Goal: Transaction & Acquisition: Purchase product/service

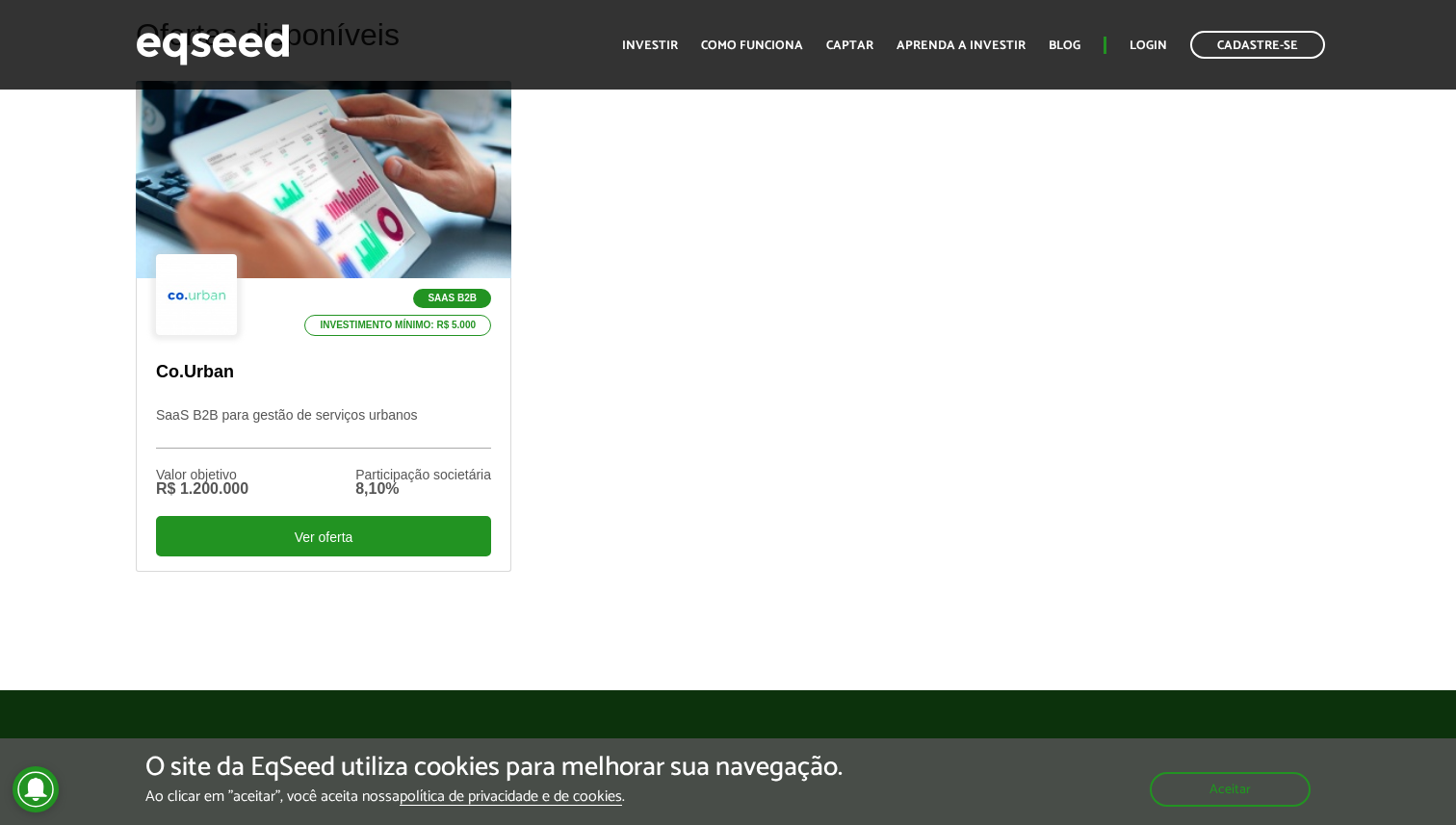
scroll to position [665, 0]
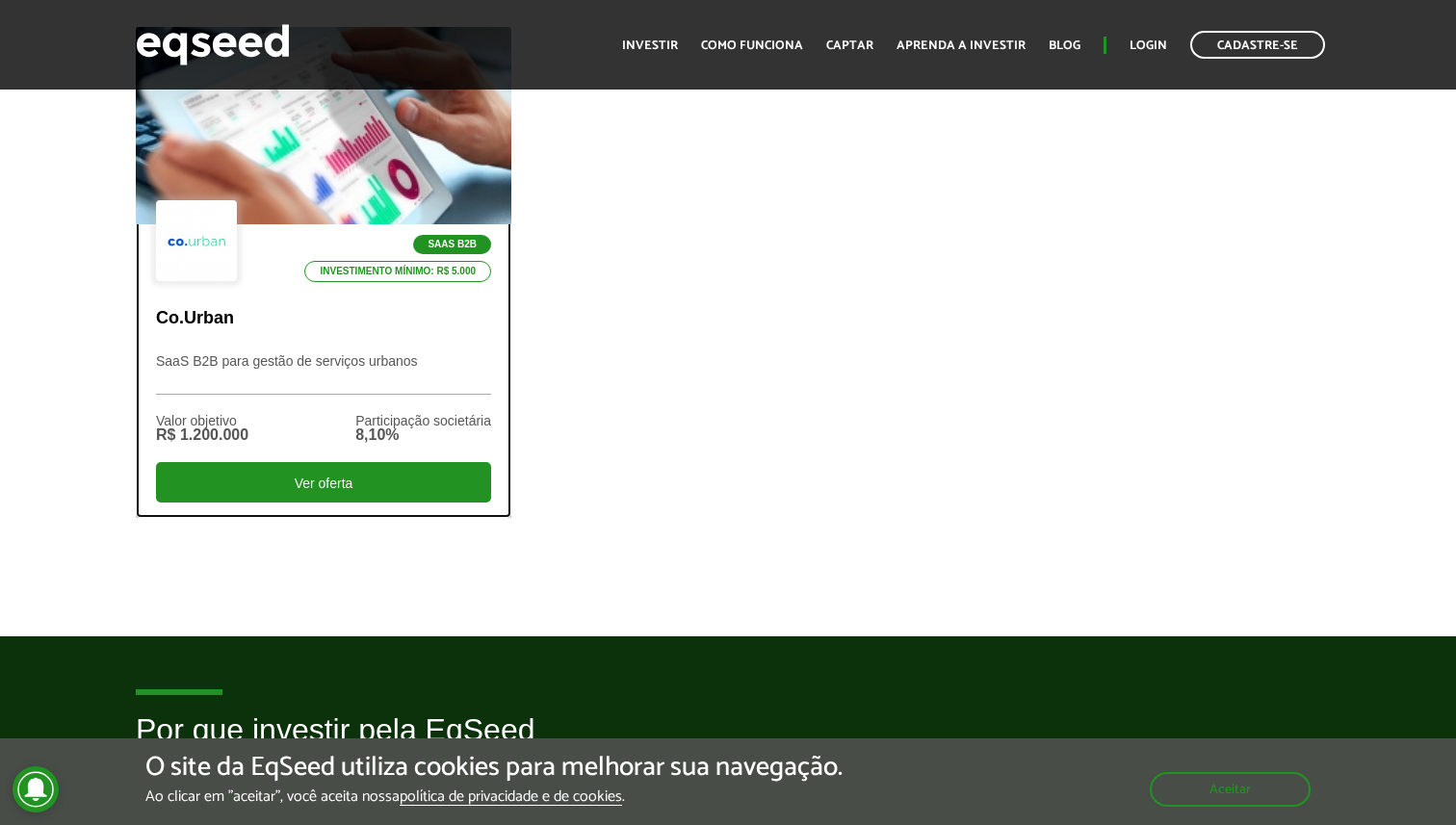
click at [332, 339] on div "SaaS B2B Investimento mínimo: R$ 5.000 Co.Urban SaaS B2B para gestão de serviço…" at bounding box center [324, 369] width 374 height 291
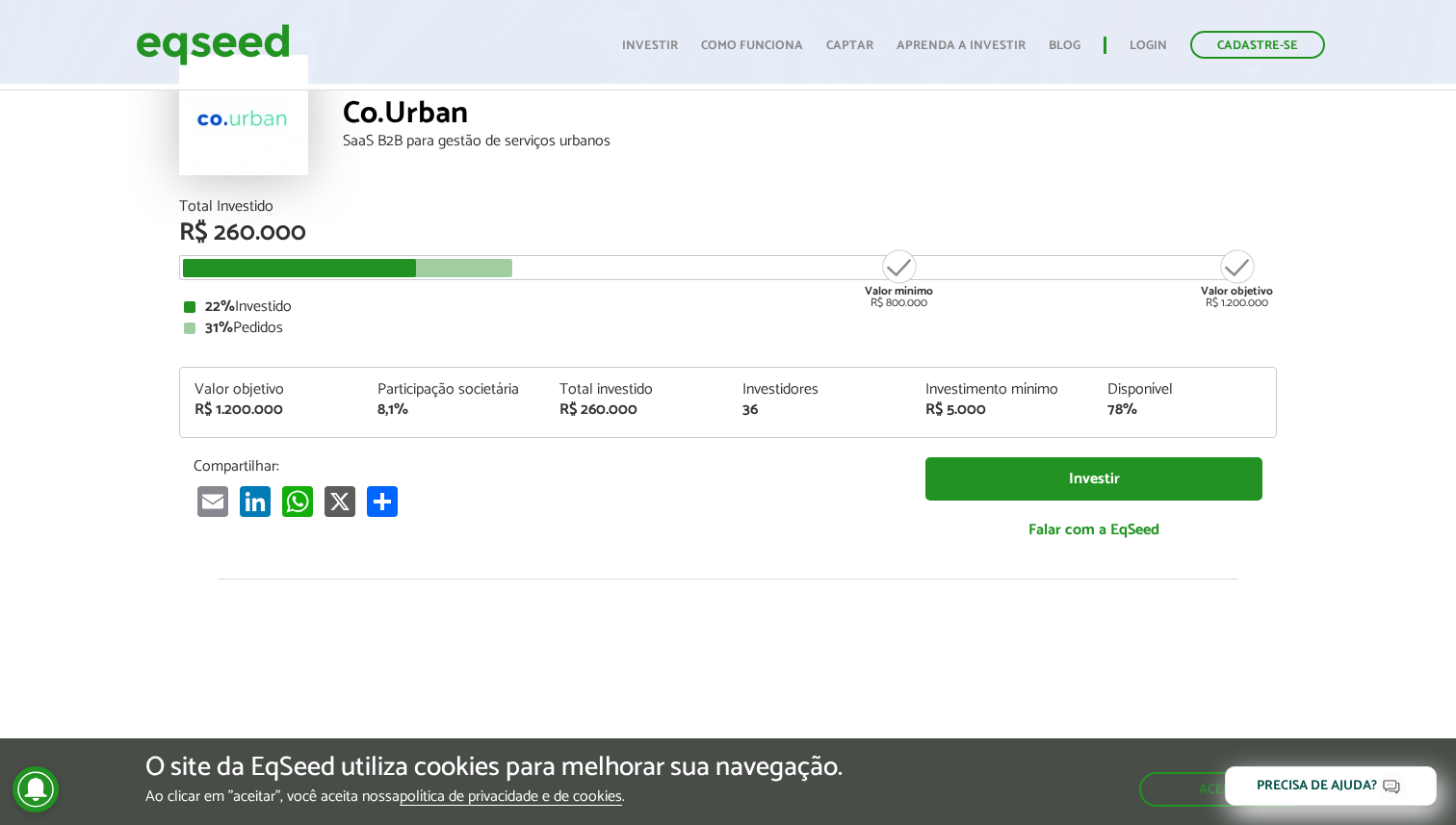
scroll to position [121, 0]
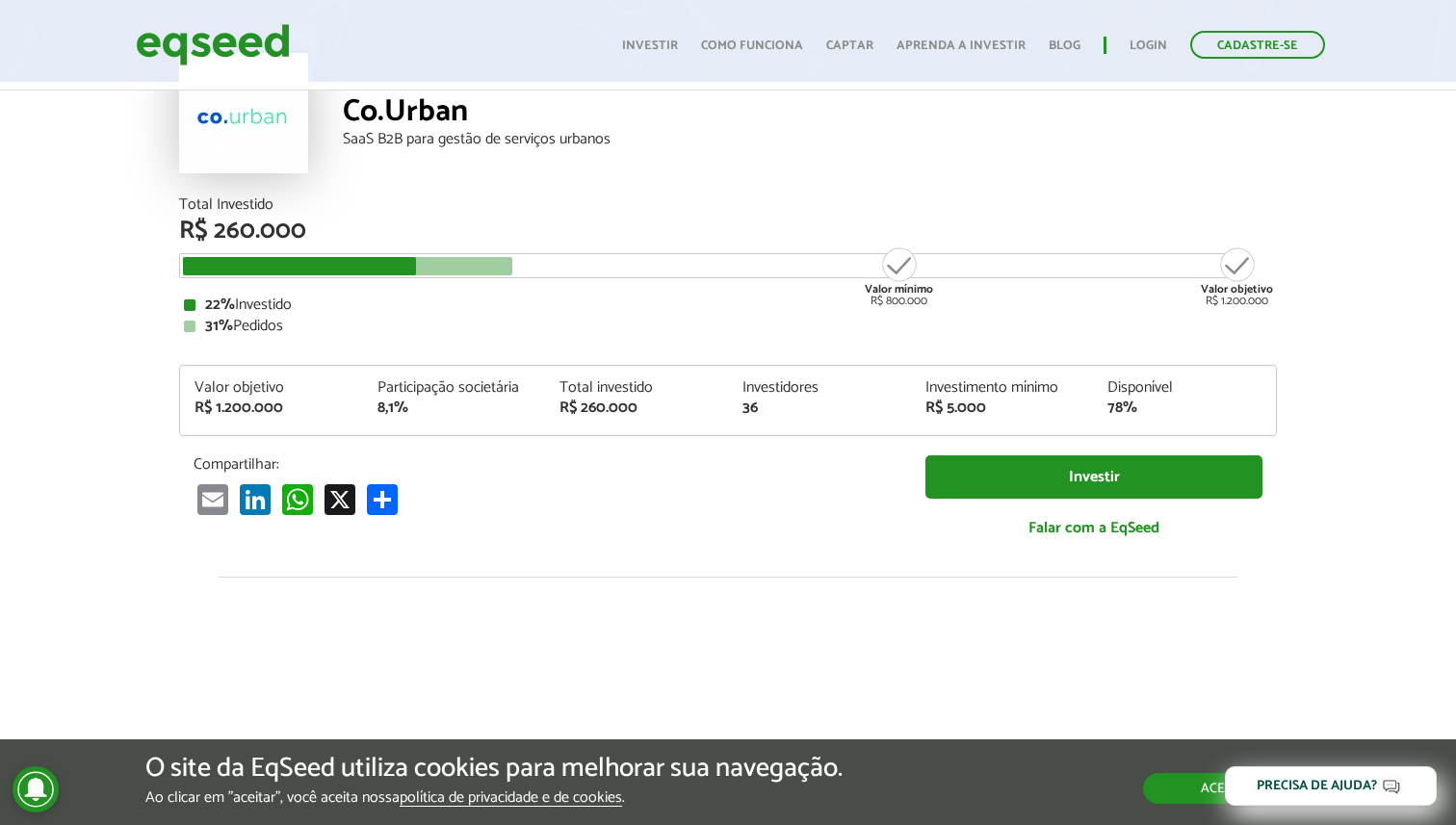
click at [1187, 773] on button "Aceitar" at bounding box center [1227, 789] width 168 height 31
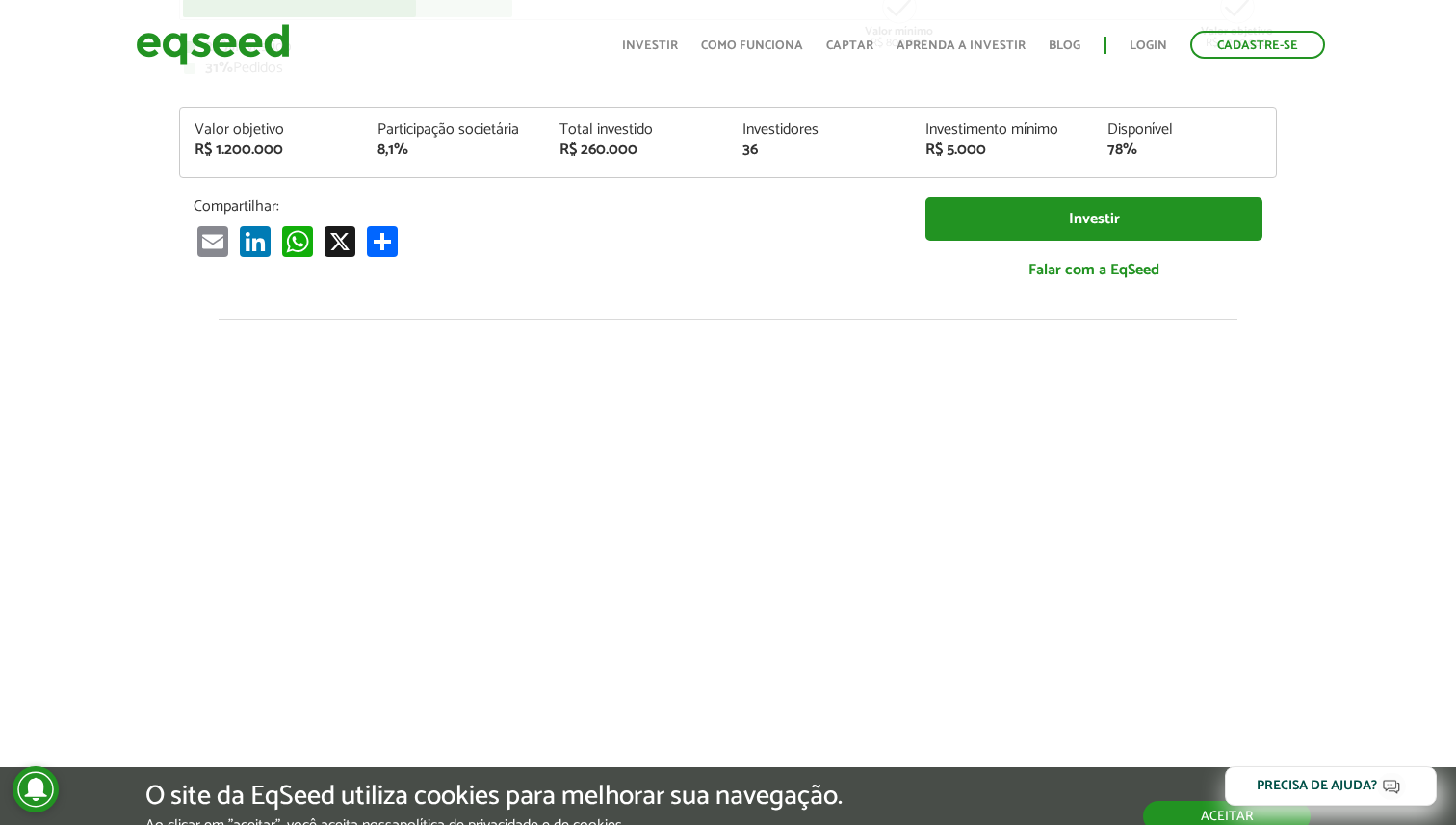
scroll to position [577, 0]
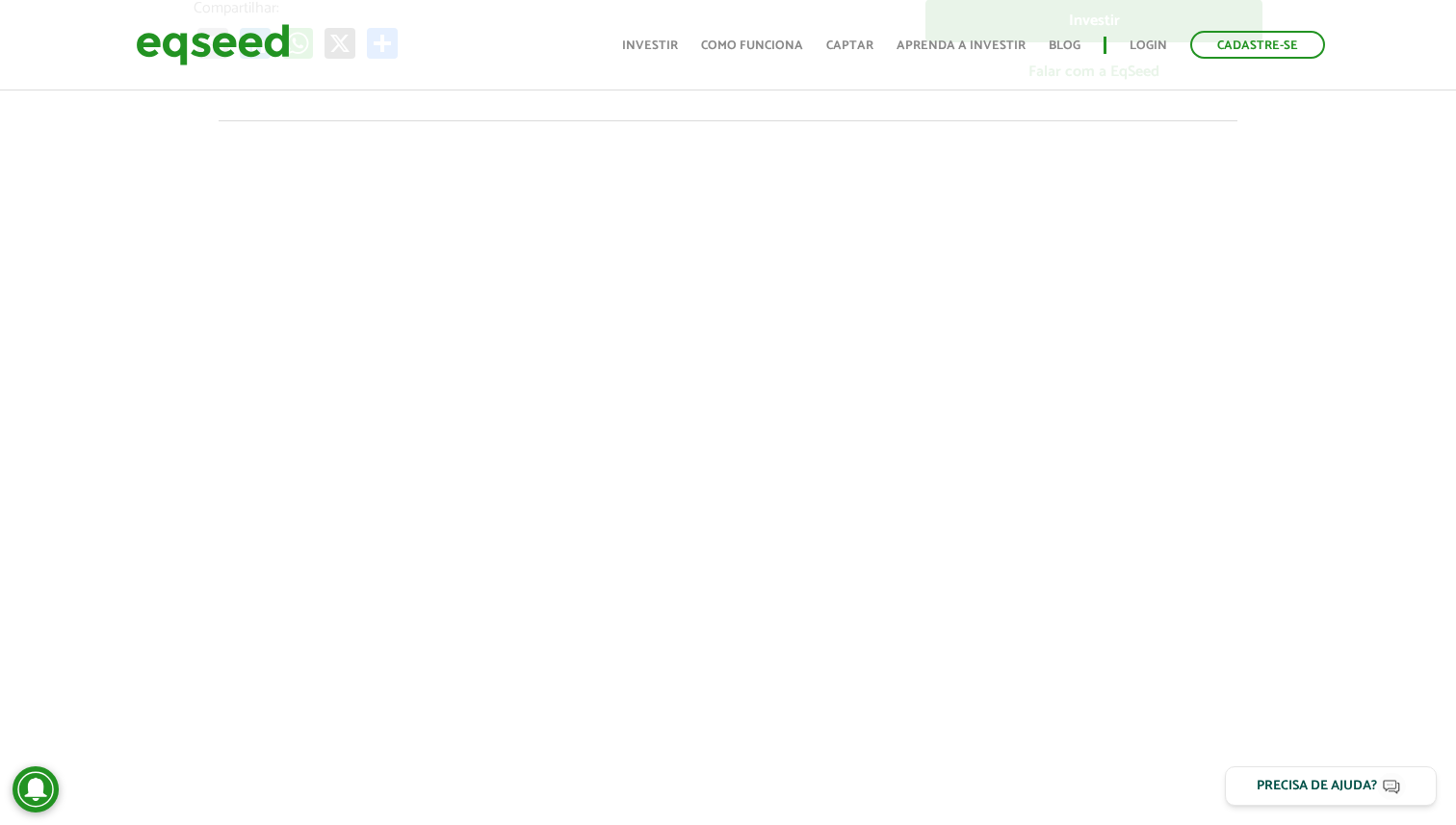
click at [61, 398] on div at bounding box center [728, 449] width 1456 height 656
click at [1354, 421] on div at bounding box center [728, 449] width 1456 height 656
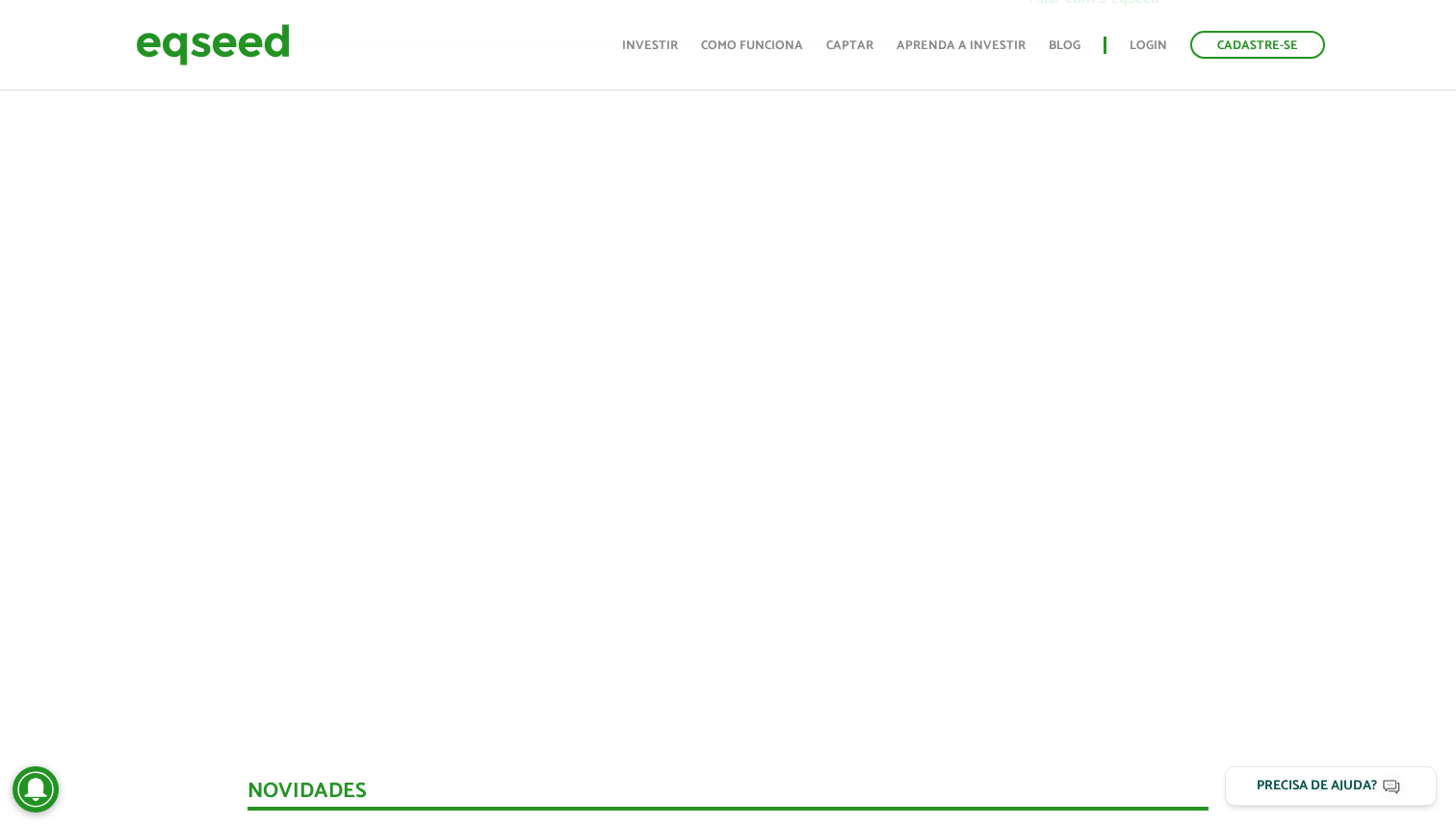
scroll to position [622, 0]
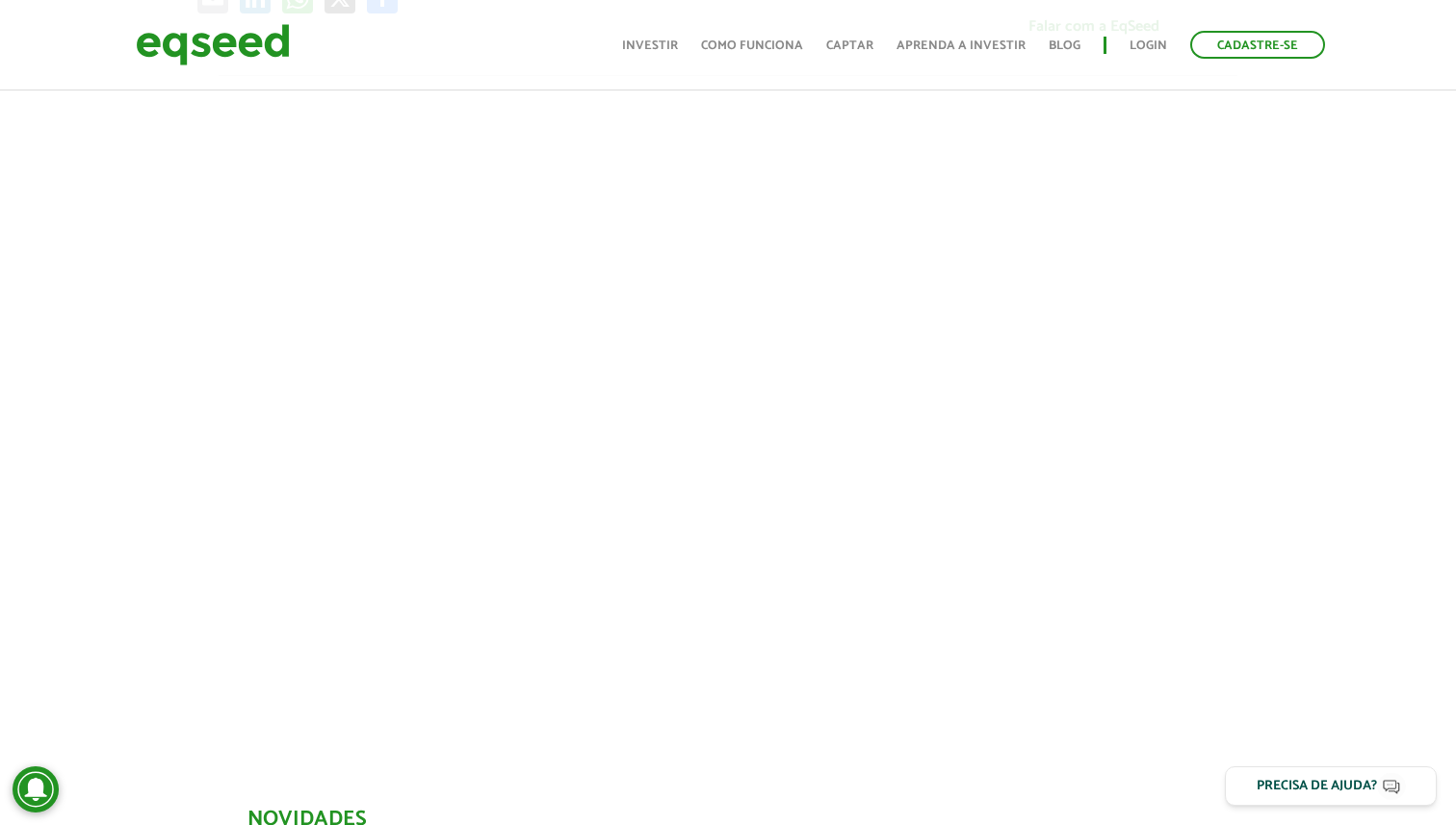
click at [1318, 385] on div at bounding box center [728, 403] width 1456 height 656
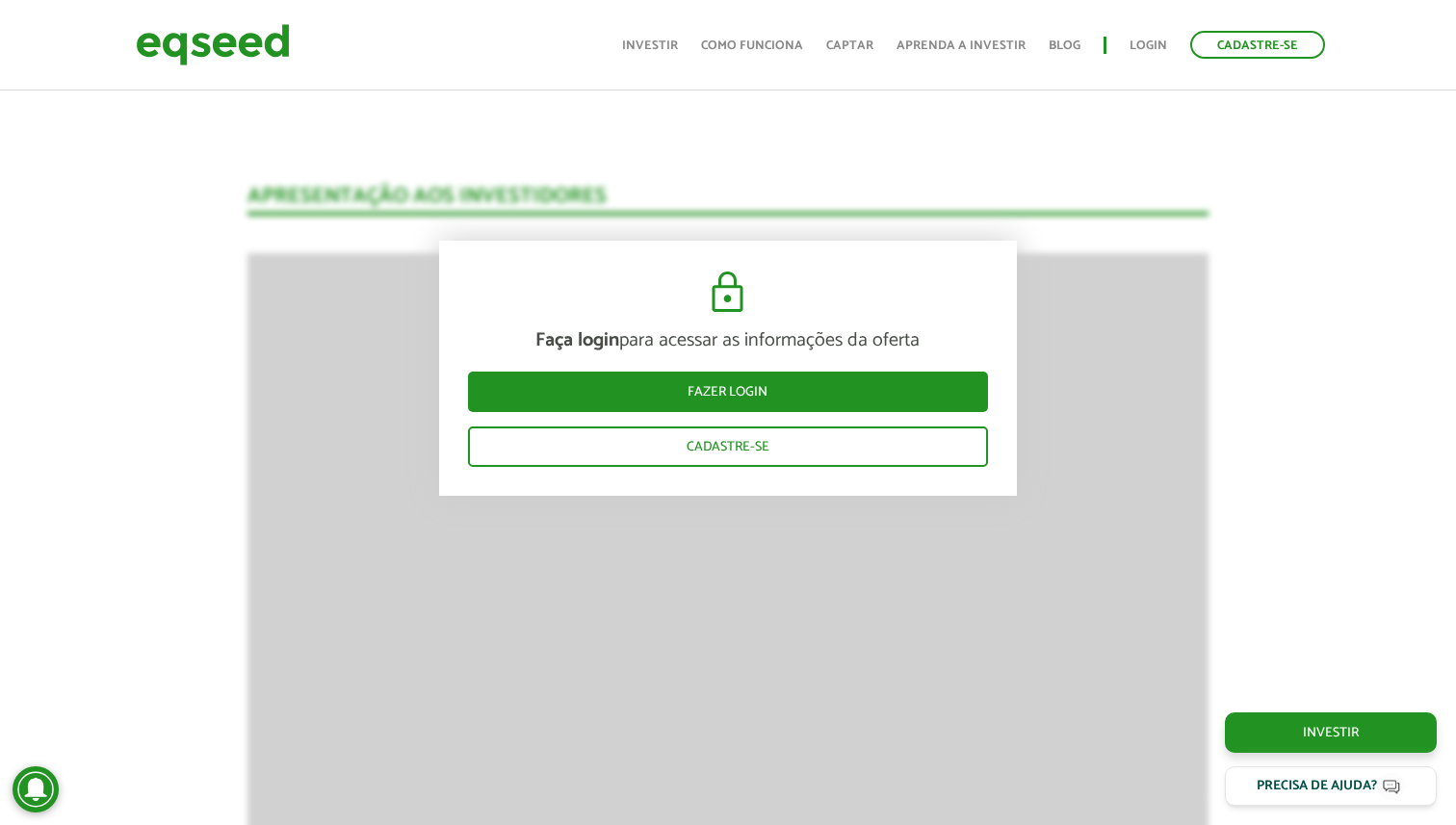
scroll to position [1840, 0]
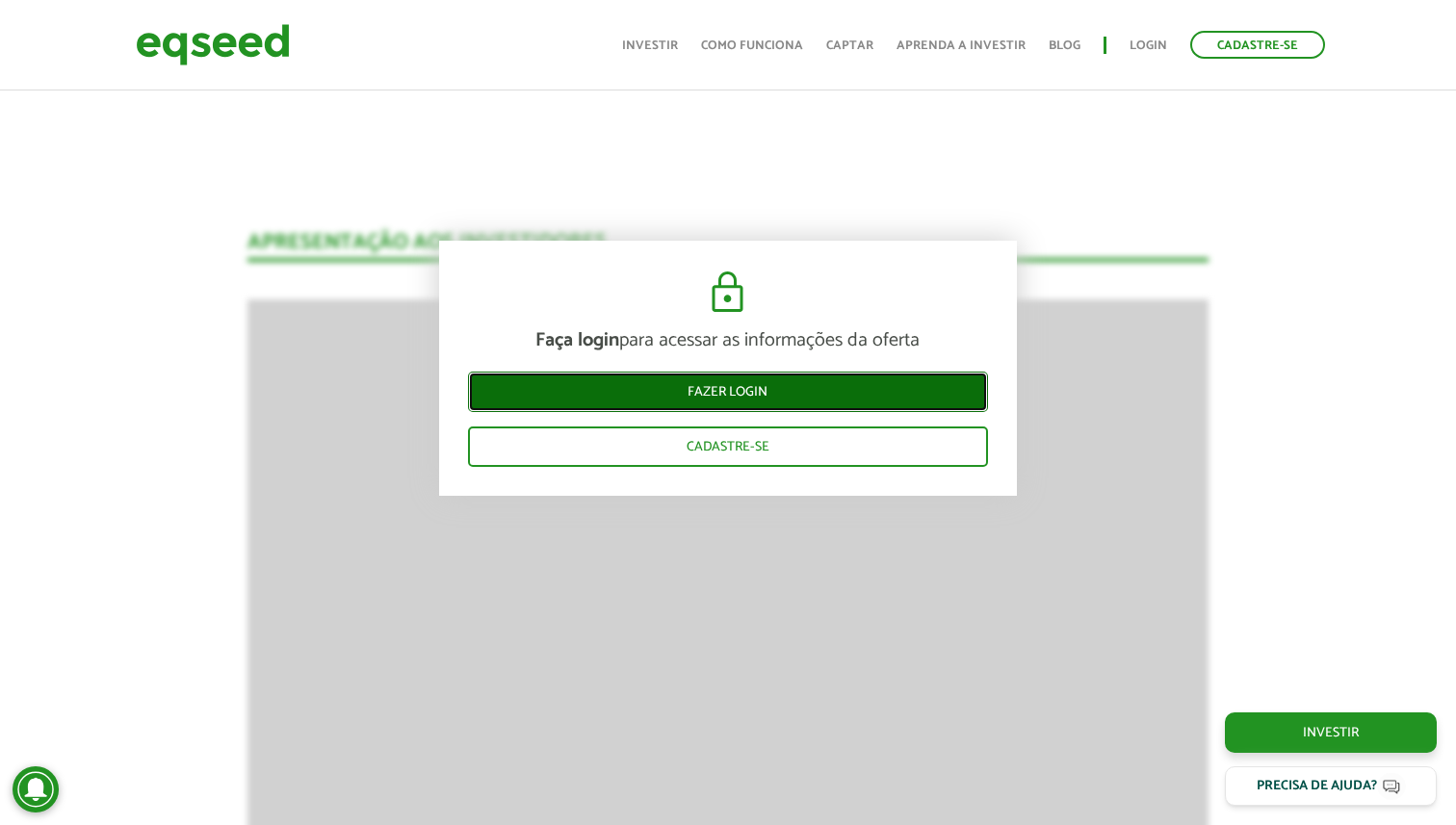
click at [764, 388] on link "Fazer login" at bounding box center [728, 393] width 520 height 41
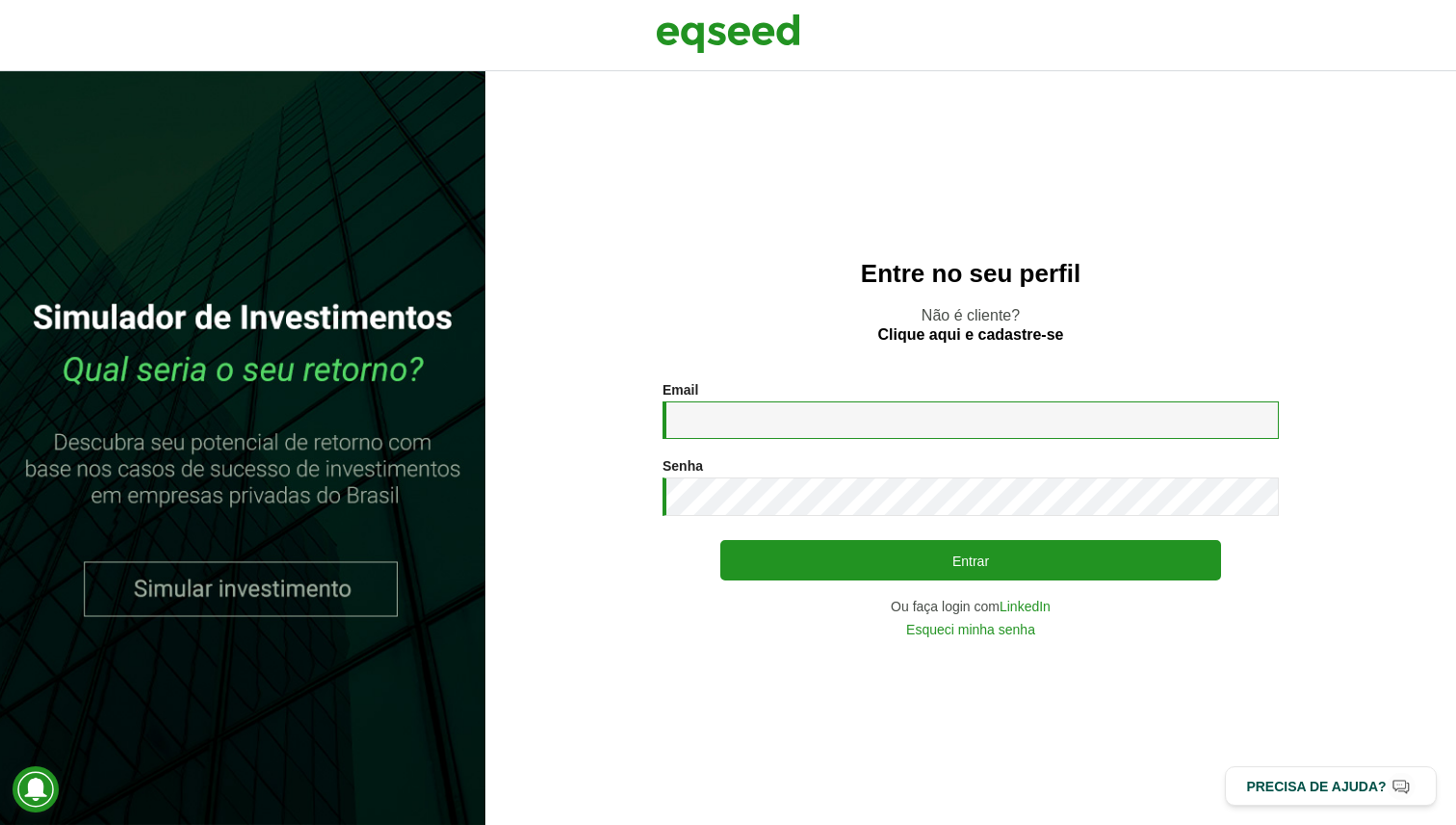
click at [750, 411] on input "Email *" at bounding box center [971, 420] width 617 height 38
click at [758, 426] on input "Email *" at bounding box center [971, 420] width 617 height 38
type input "**********"
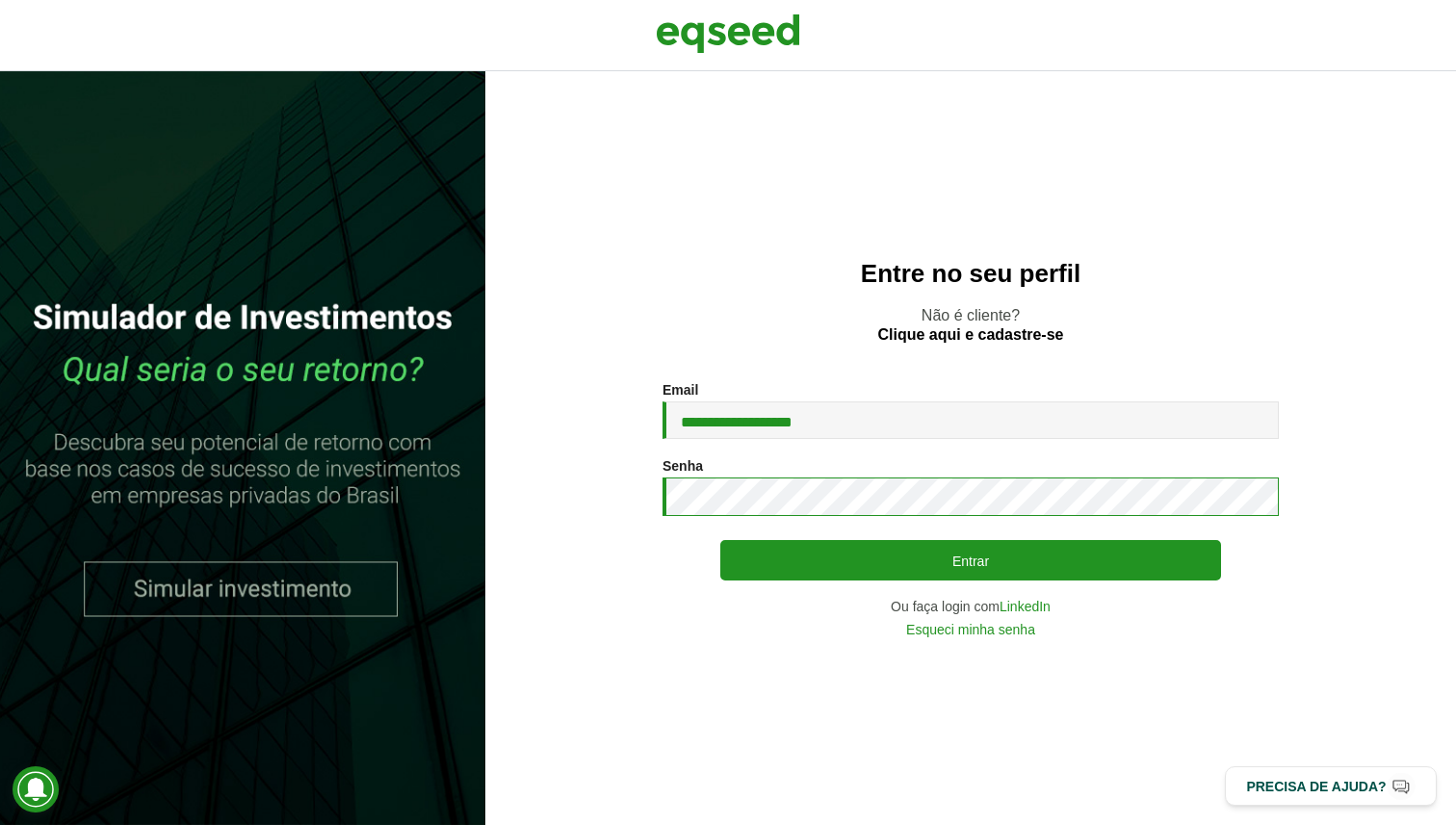
click at [720, 540] on button "Entrar" at bounding box center [971, 560] width 501 height 41
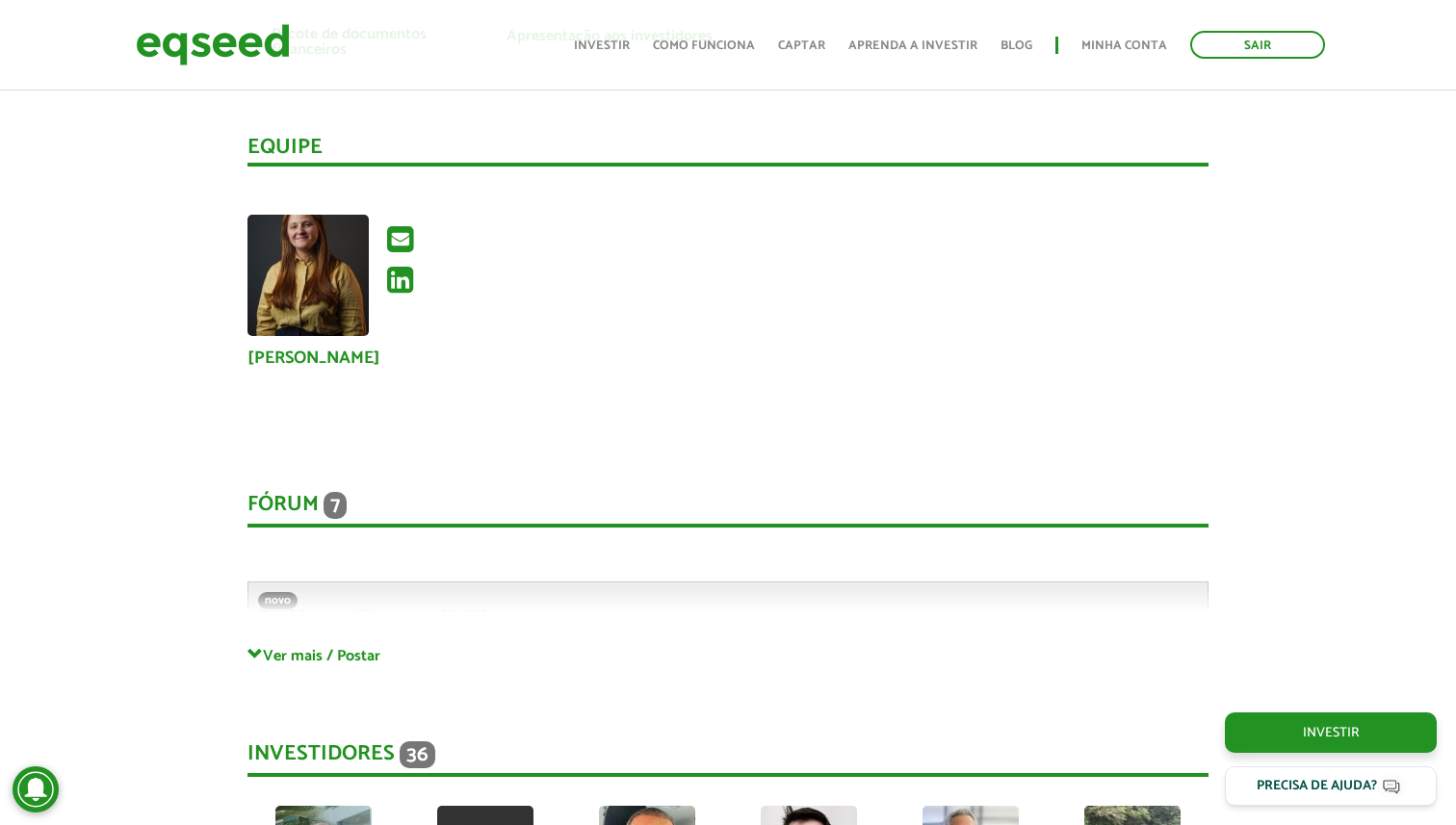
scroll to position [3695, 0]
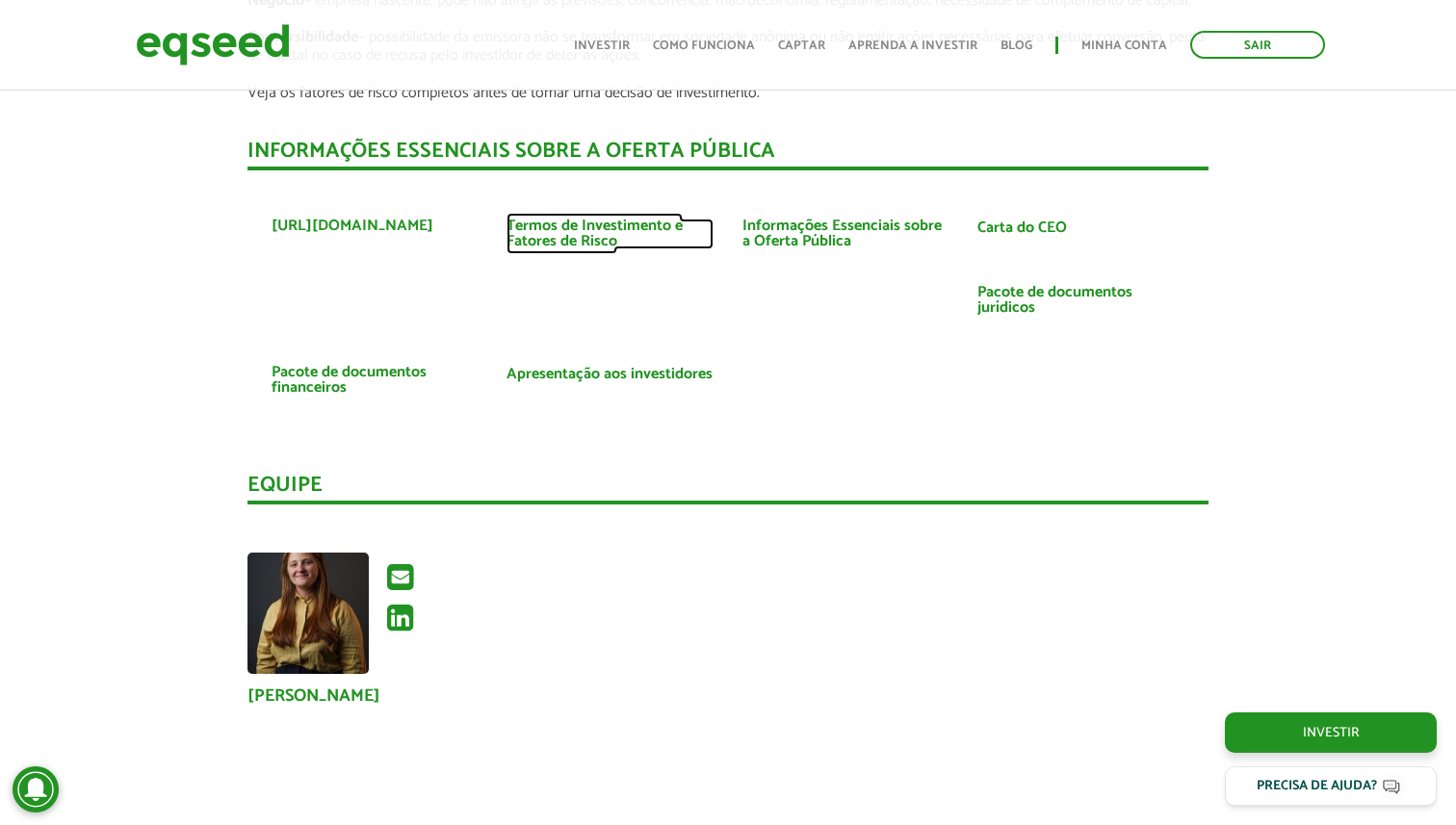
click at [599, 231] on link "Termos de Investimento e Fatores de Risco" at bounding box center [610, 234] width 207 height 31
click at [1030, 223] on link "Carta do CEO" at bounding box center [1022, 228] width 90 height 16
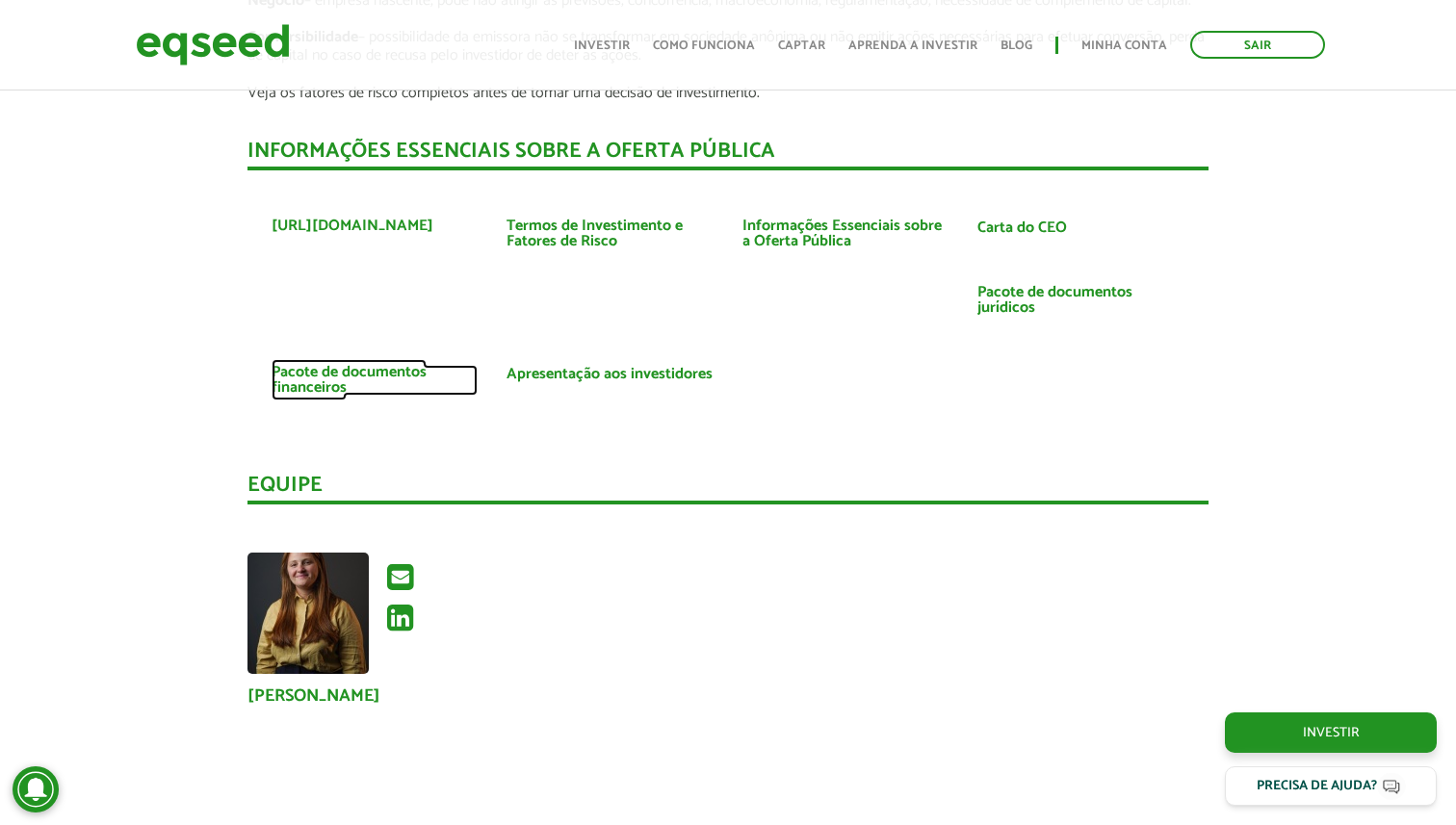
click at [401, 371] on link "Pacote de documentos financeiros" at bounding box center [375, 381] width 207 height 31
click at [546, 372] on link "Apresentação aos investidores" at bounding box center [610, 375] width 207 height 16
